Goal: Transaction & Acquisition: Purchase product/service

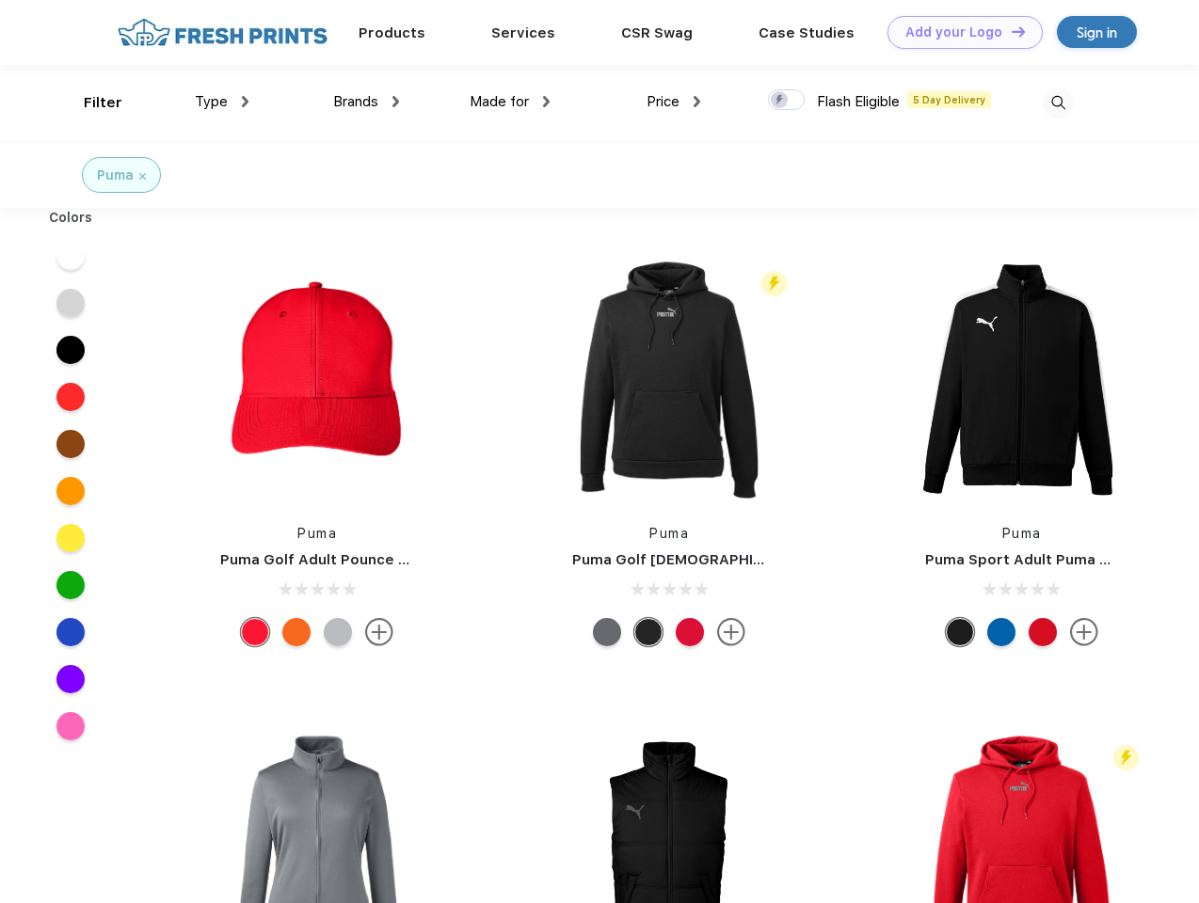
scroll to position [1, 0]
click at [958, 32] on link "Add your Logo Design Tool" at bounding box center [964, 32] width 155 height 33
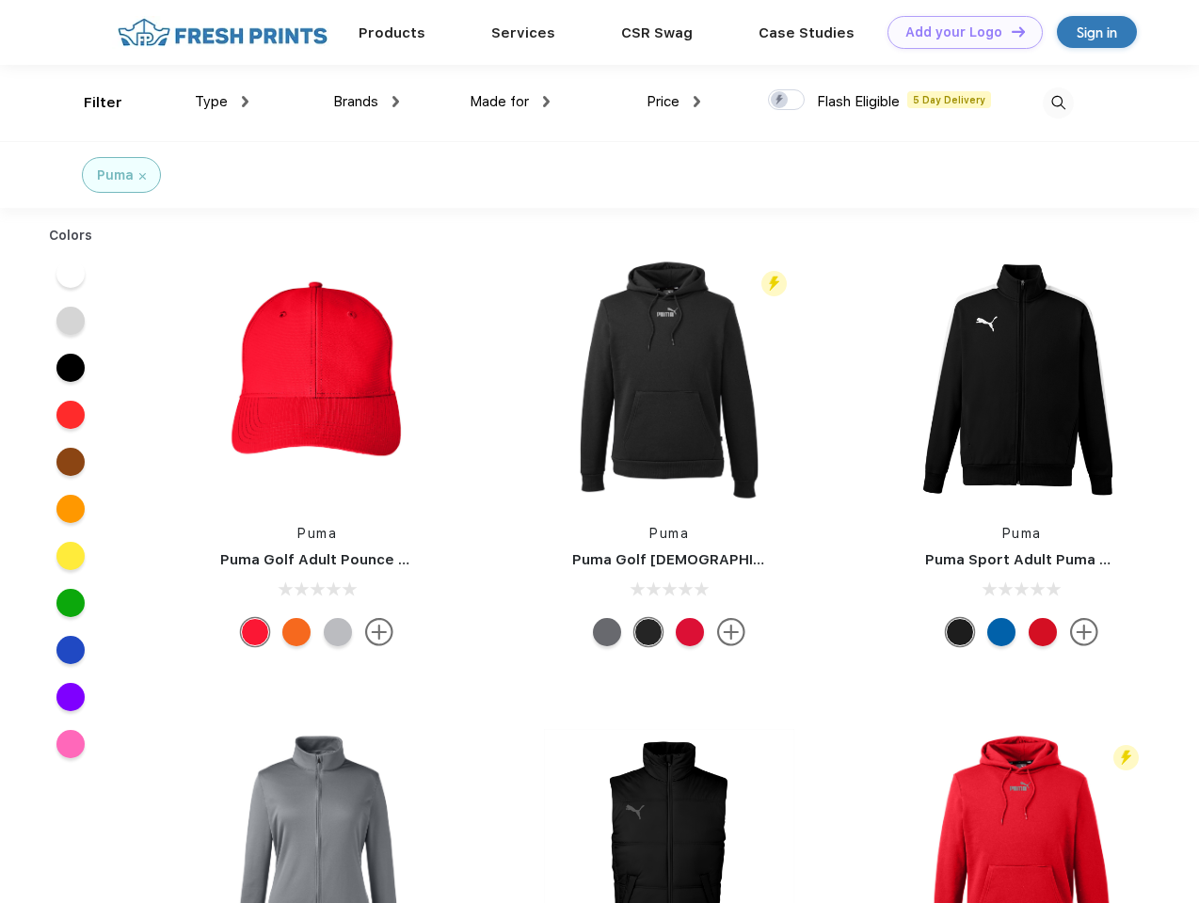
click at [0, 0] on div "Design Tool" at bounding box center [0, 0] width 0 height 0
click at [1010, 31] on link "Add your Logo Design Tool" at bounding box center [964, 32] width 155 height 33
click at [90, 103] on div "Filter" at bounding box center [103, 103] width 39 height 22
click at [222, 102] on span "Type" at bounding box center [211, 101] width 33 height 17
click at [366, 102] on span "Brands" at bounding box center [355, 101] width 45 height 17
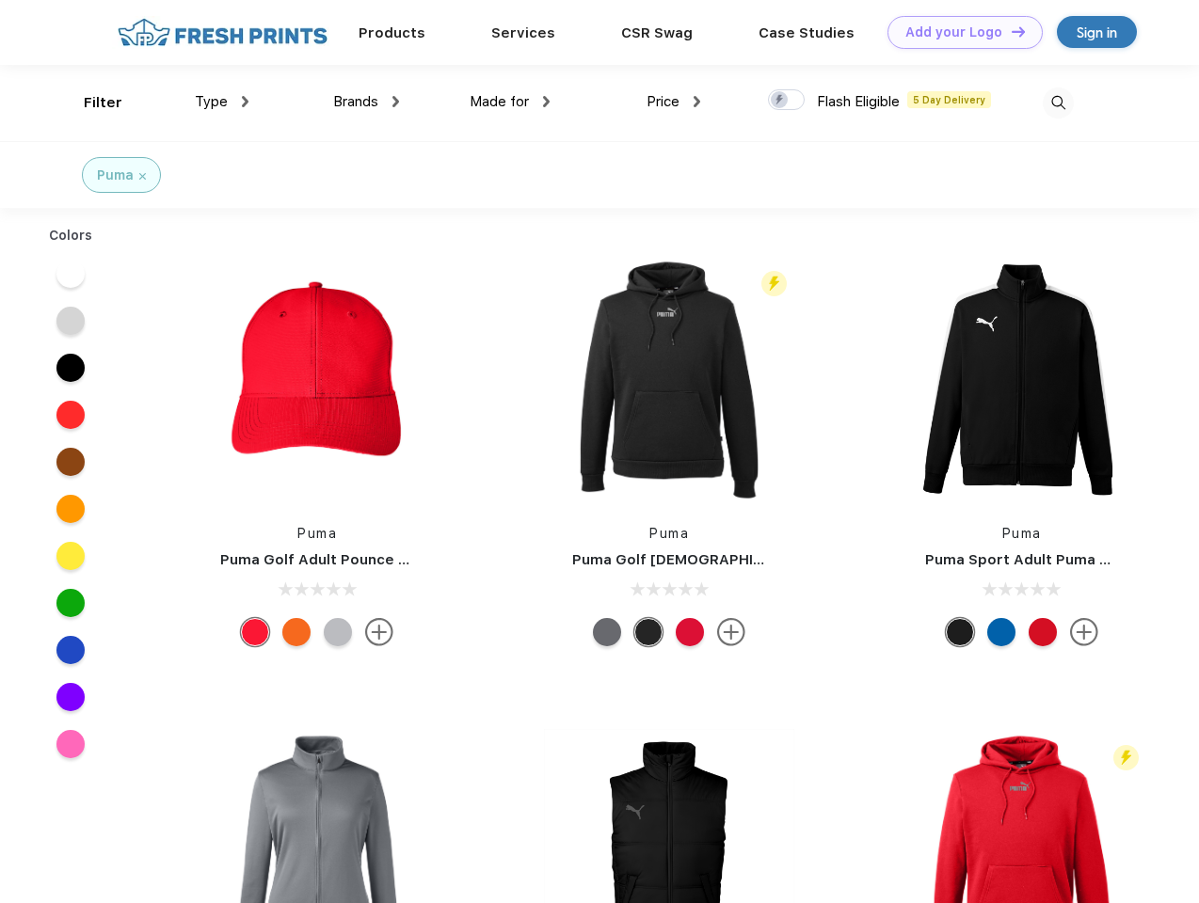
click at [510, 102] on span "Made for" at bounding box center [499, 101] width 59 height 17
click at [674, 102] on span "Price" at bounding box center [662, 101] width 33 height 17
click at [787, 101] on div at bounding box center [786, 99] width 37 height 21
click at [780, 101] on input "checkbox" at bounding box center [774, 94] width 12 height 12
click at [1058, 103] on img at bounding box center [1058, 103] width 31 height 31
